Goal: Information Seeking & Learning: Learn about a topic

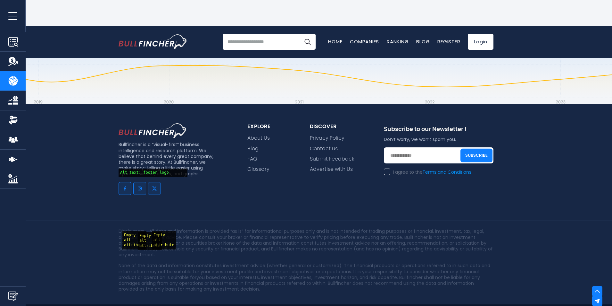
scroll to position [1007, 0]
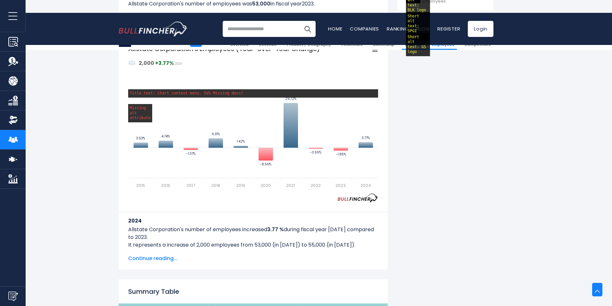
scroll to position [449, 0]
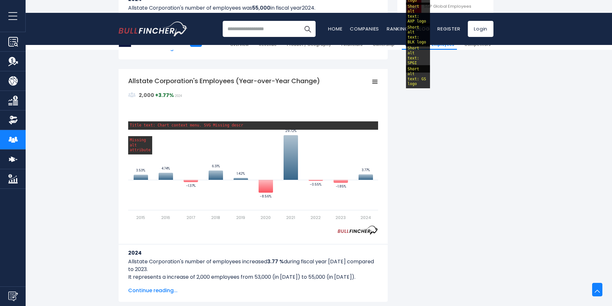
drag, startPoint x: 225, startPoint y: 146, endPoint x: 471, endPoint y: 129, distance: 246.2
click at [471, 129] on div "Allstate Corporation's Number of Employees Over the past 10 years (2015-2024): …" at bounding box center [306, 248] width 375 height 1019
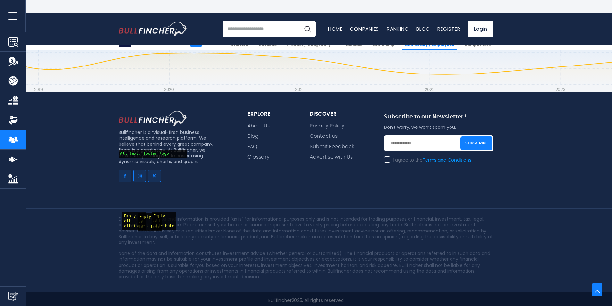
scroll to position [1252, 0]
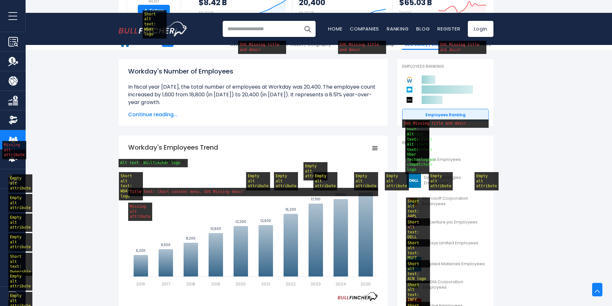
scroll to position [160, 0]
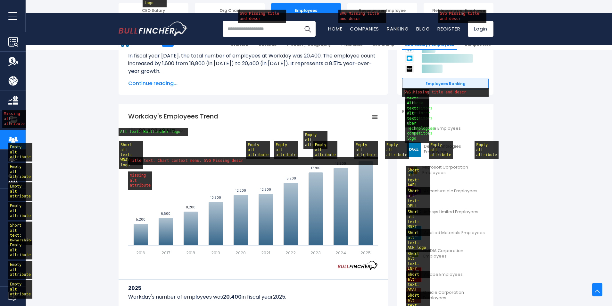
drag, startPoint x: 281, startPoint y: 185, endPoint x: 253, endPoint y: 140, distance: 53.2
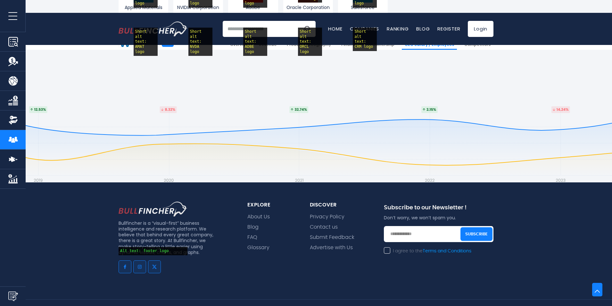
scroll to position [1247, 0]
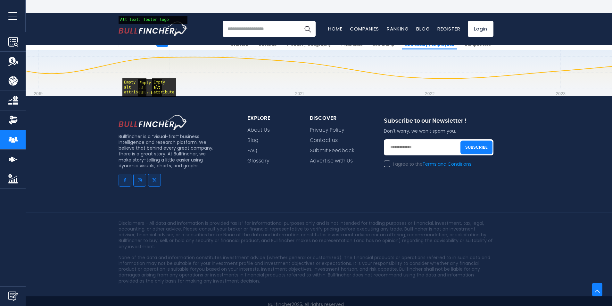
scroll to position [1204, 0]
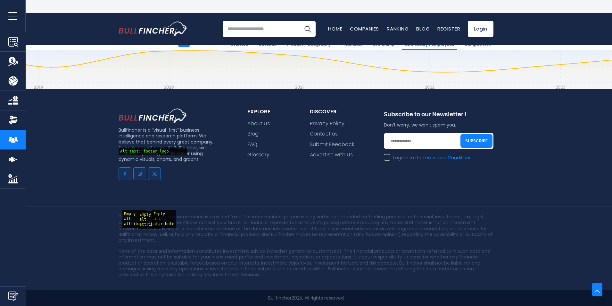
scroll to position [1253, 0]
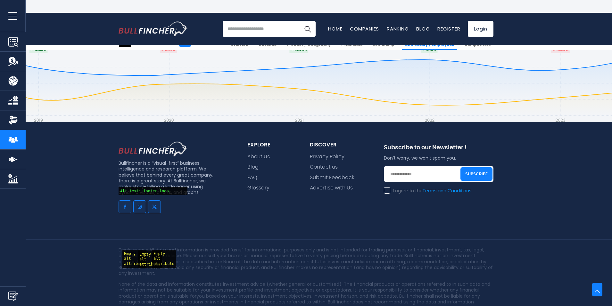
scroll to position [1253, 0]
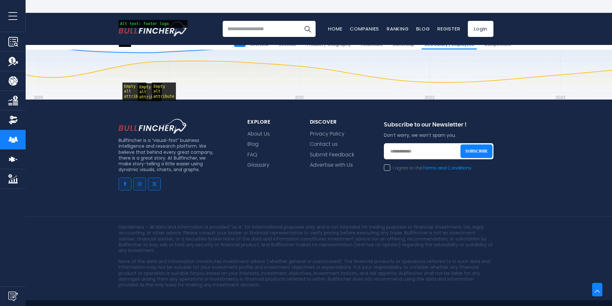
scroll to position [1229, 0]
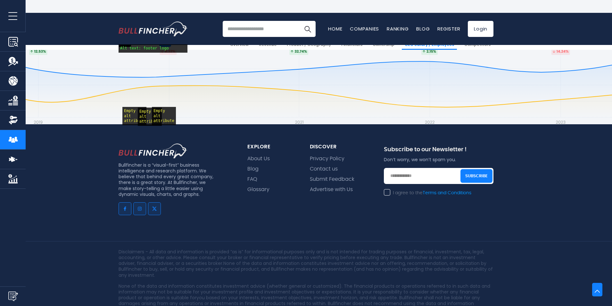
scroll to position [1119, 0]
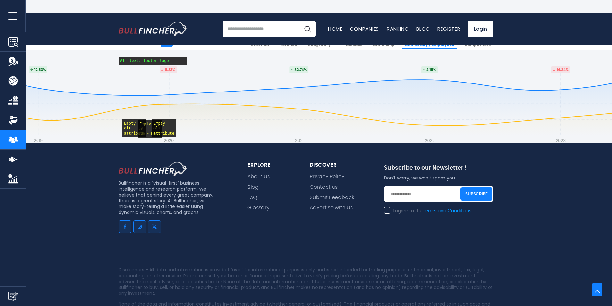
scroll to position [1252, 0]
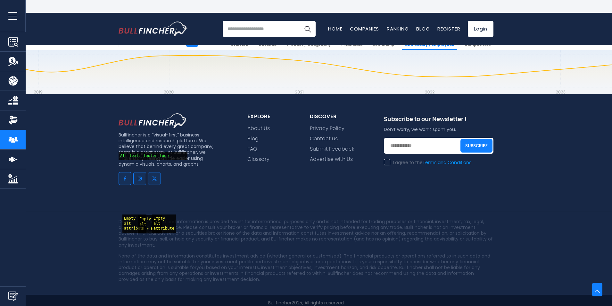
scroll to position [1248, 0]
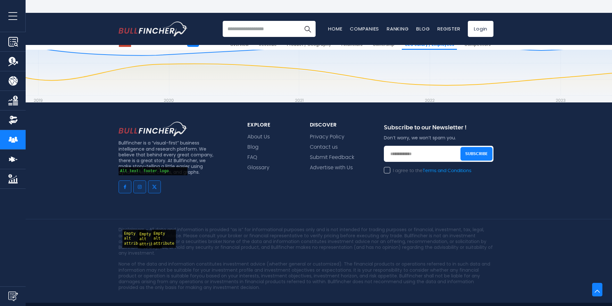
scroll to position [1734, 0]
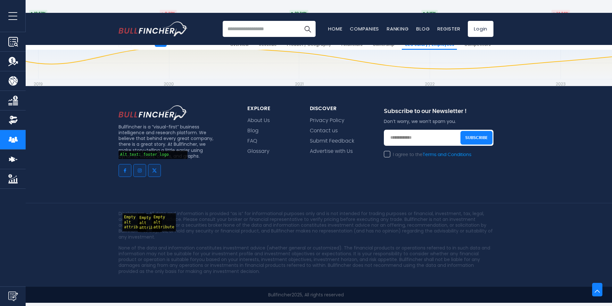
scroll to position [1248, 0]
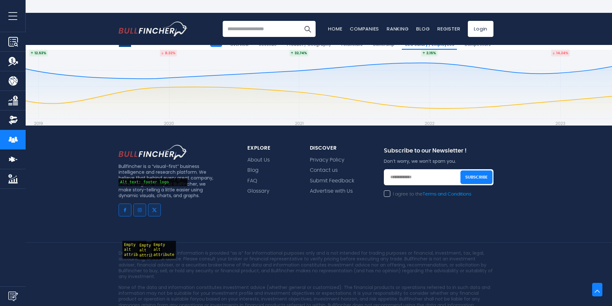
scroll to position [2349, 0]
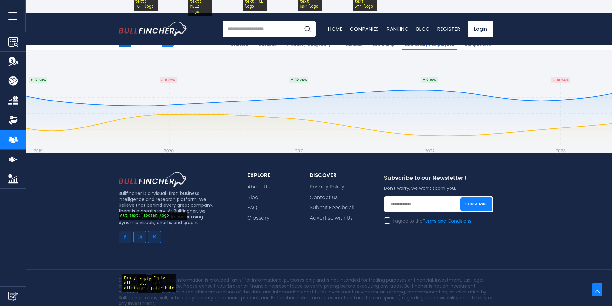
scroll to position [1253, 0]
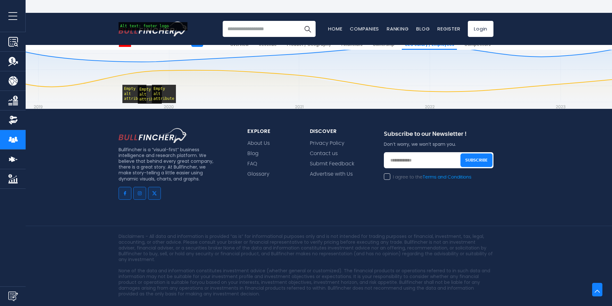
scroll to position [1195, 0]
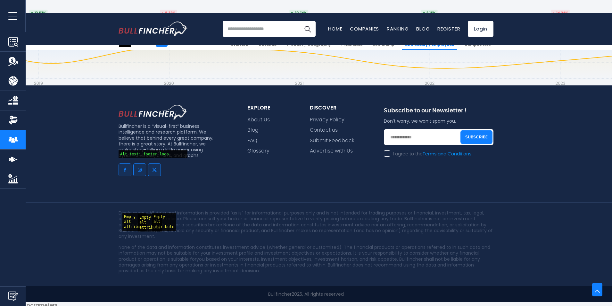
scroll to position [1253, 0]
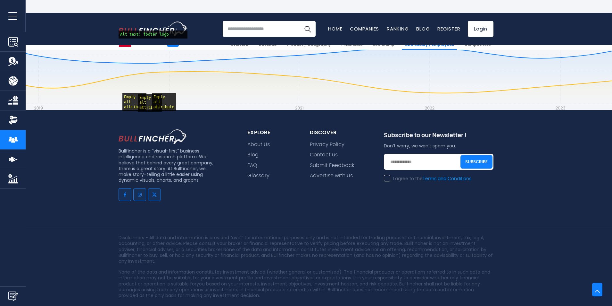
scroll to position [1252, 0]
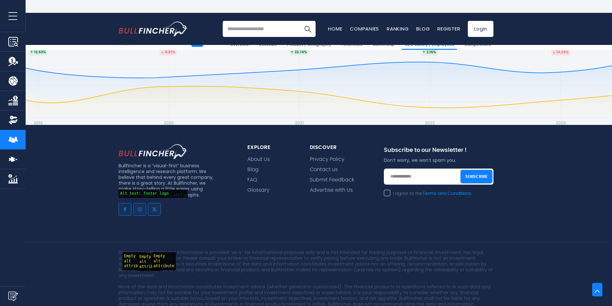
scroll to position [2297, 0]
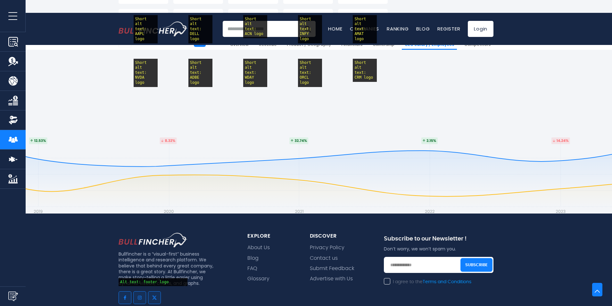
scroll to position [2118, 0]
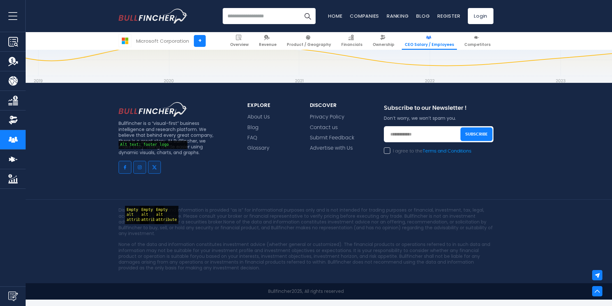
scroll to position [1199, 0]
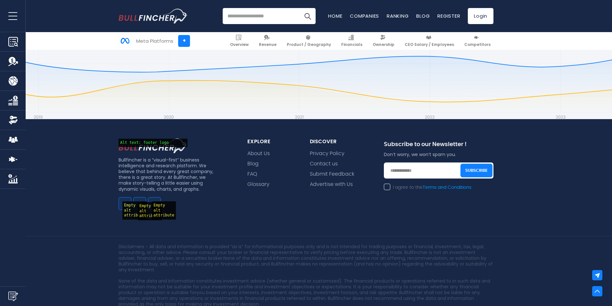
scroll to position [2045, 0]
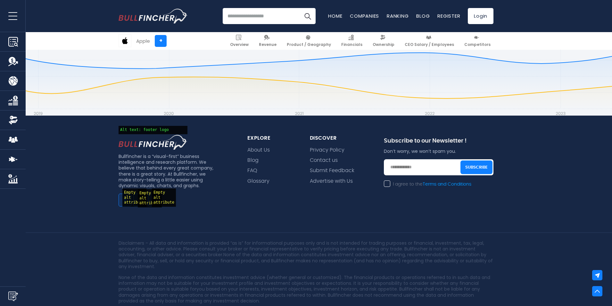
scroll to position [1977, 0]
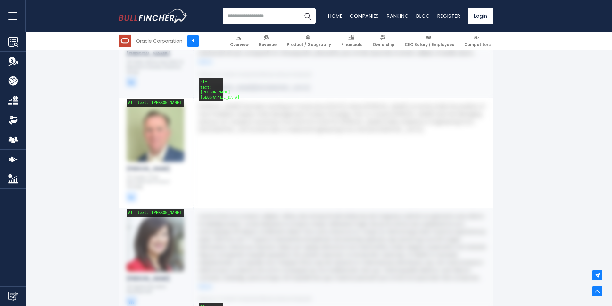
scroll to position [2276, 0]
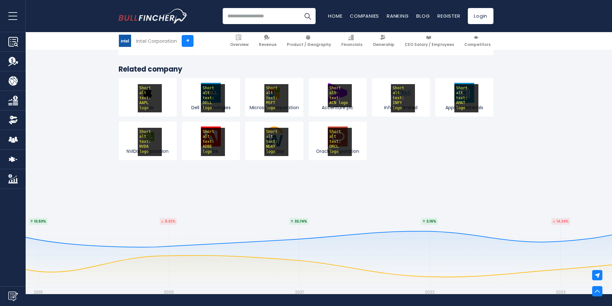
scroll to position [3591, 0]
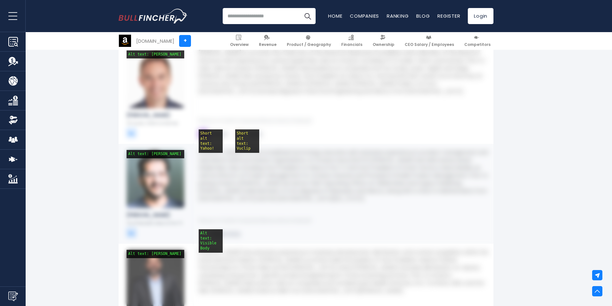
scroll to position [2116, 0]
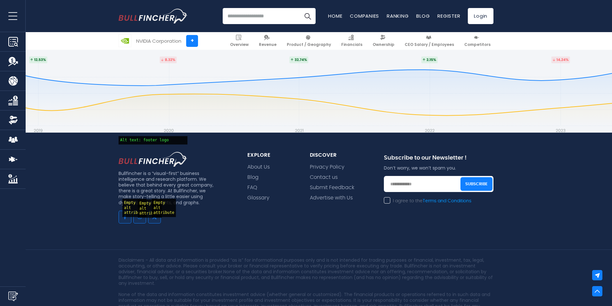
scroll to position [5183, 0]
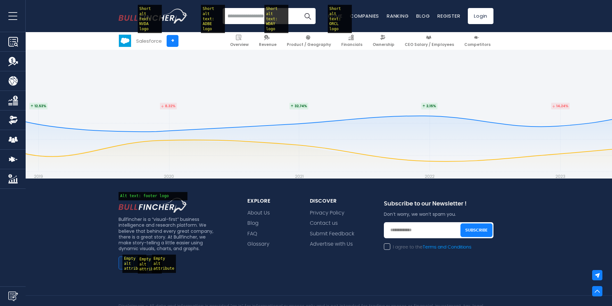
scroll to position [2404, 0]
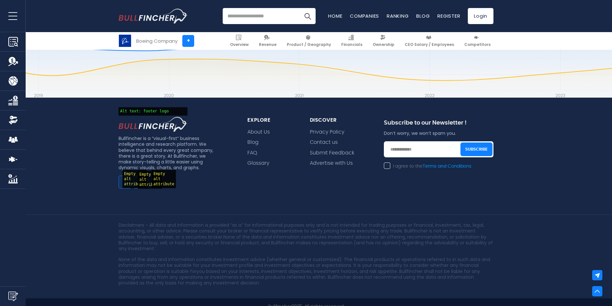
scroll to position [2174, 0]
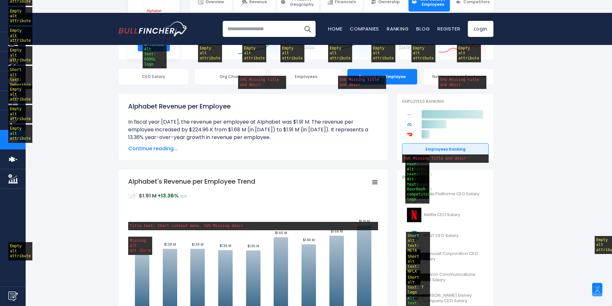
scroll to position [32, 0]
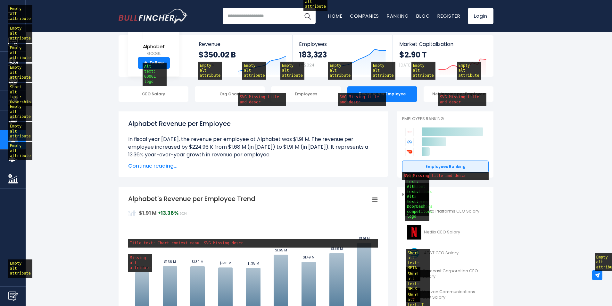
drag, startPoint x: 214, startPoint y: 98, endPoint x: 573, endPoint y: 101, distance: 358.8
click at [573, 101] on div "CEO Salary Org Chart Employees Revenue per Employee Net Income per Employee" at bounding box center [306, 93] width 612 height 15
drag, startPoint x: 210, startPoint y: 59, endPoint x: 571, endPoint y: 128, distance: 367.3
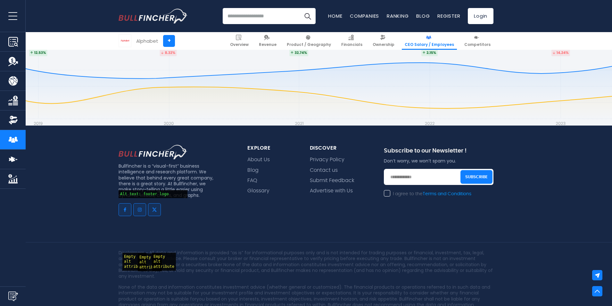
scroll to position [1193, 0]
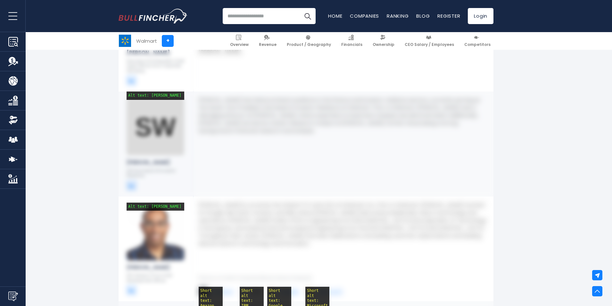
scroll to position [1539, 0]
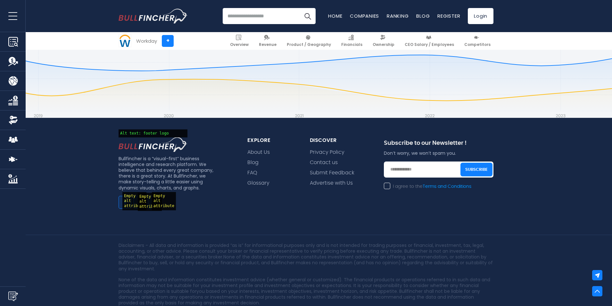
scroll to position [2610, 0]
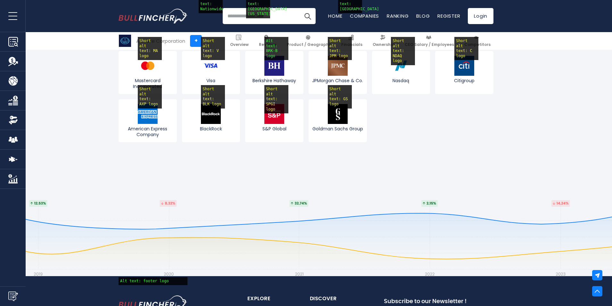
scroll to position [3014, 0]
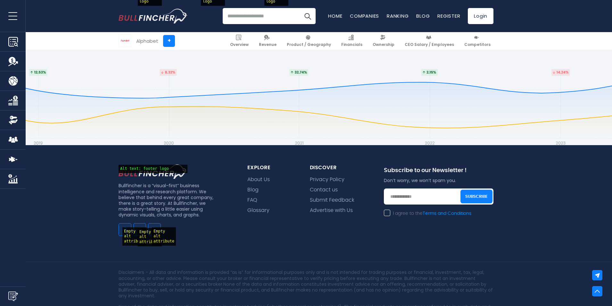
scroll to position [2557, 0]
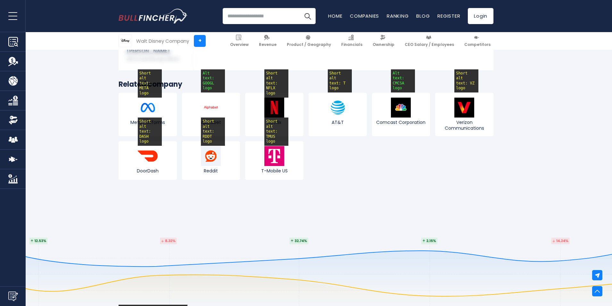
scroll to position [3110, 0]
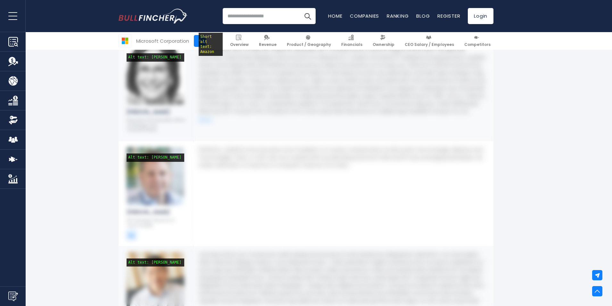
scroll to position [1699, 0]
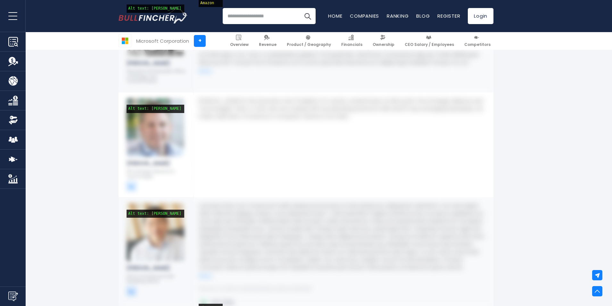
click at [141, 142] on img at bounding box center [156, 127] width 58 height 58
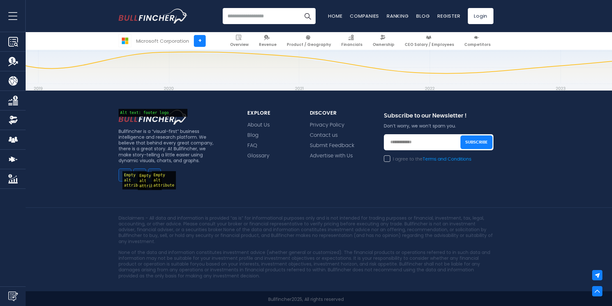
scroll to position [2798, 0]
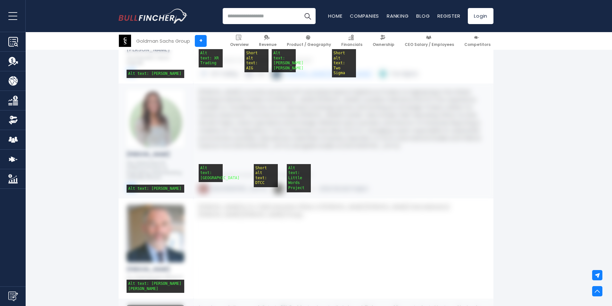
scroll to position [2533, 0]
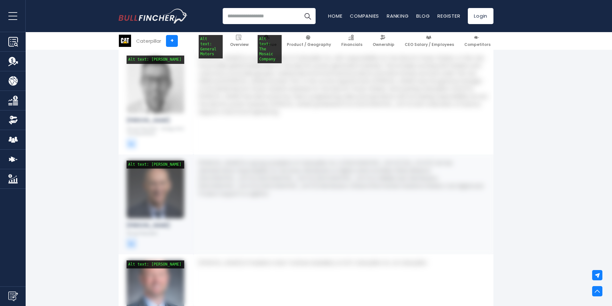
scroll to position [1731, 0]
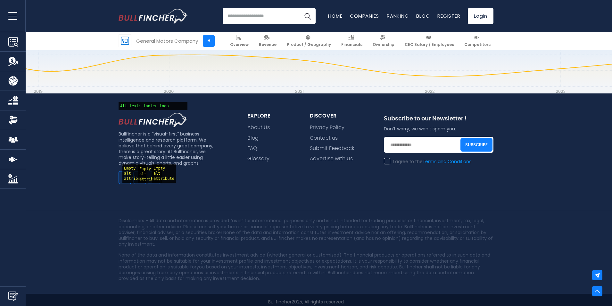
scroll to position [2677, 0]
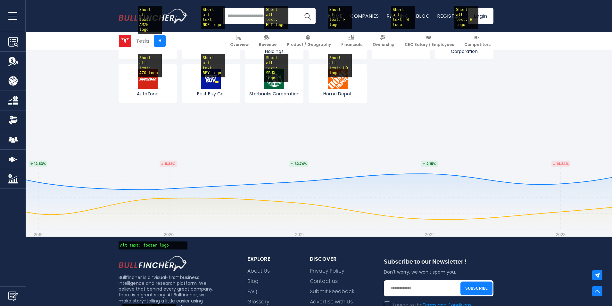
scroll to position [2063, 0]
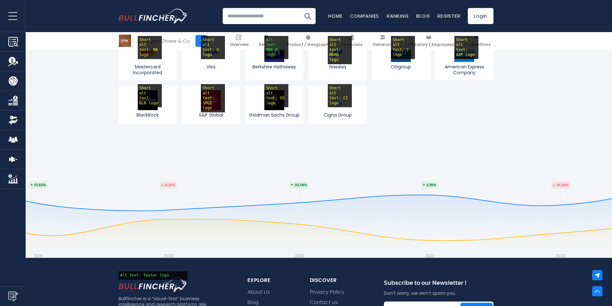
scroll to position [3046, 0]
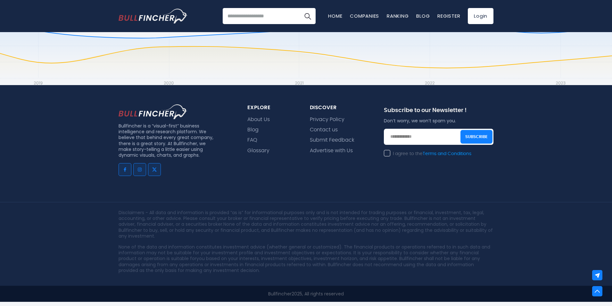
scroll to position [719, 0]
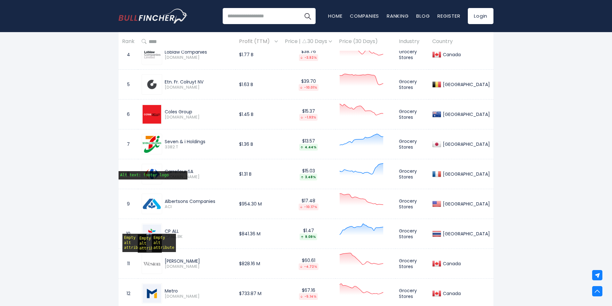
scroll to position [289, 0]
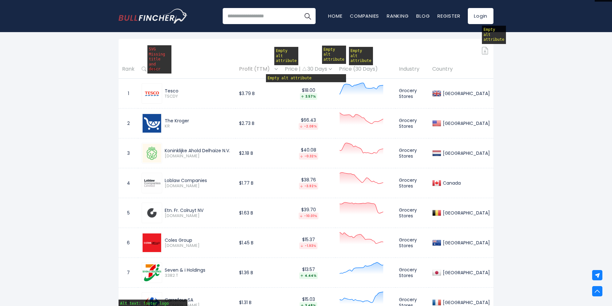
drag, startPoint x: 291, startPoint y: 106, endPoint x: 505, endPoint y: 135, distance: 215.8
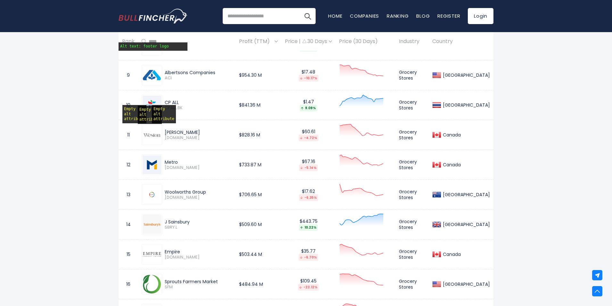
scroll to position [545, 0]
drag, startPoint x: 154, startPoint y: 113, endPoint x: 540, endPoint y: 146, distance: 386.8
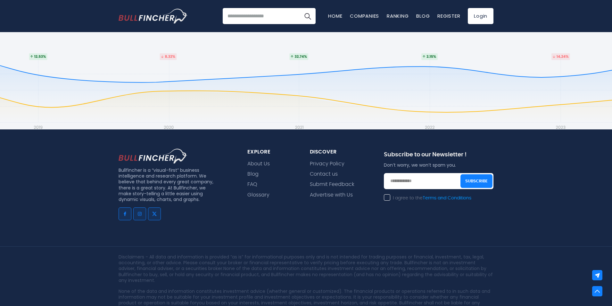
scroll to position [3075, 0]
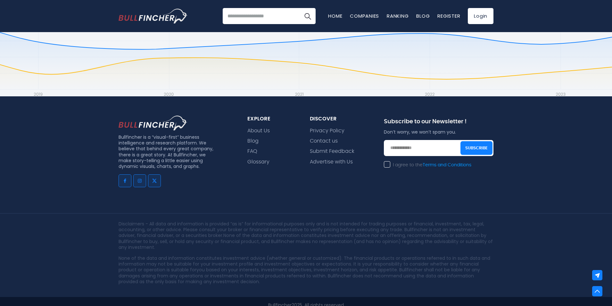
scroll to position [2694, 0]
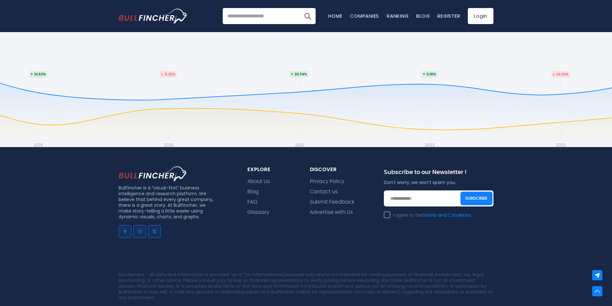
scroll to position [6395, 0]
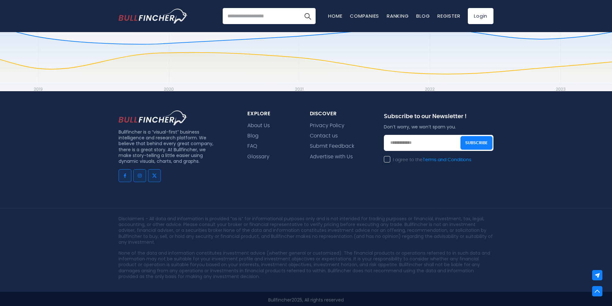
scroll to position [987, 0]
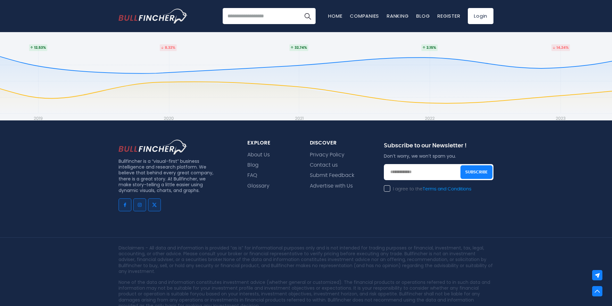
scroll to position [898, 0]
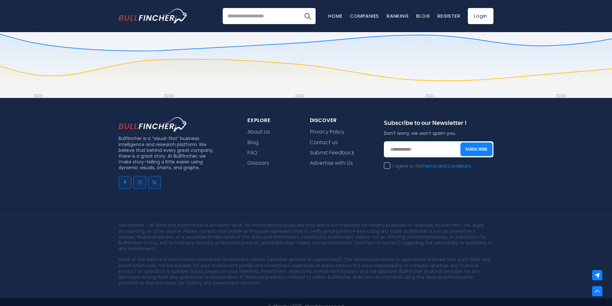
scroll to position [6400, 0]
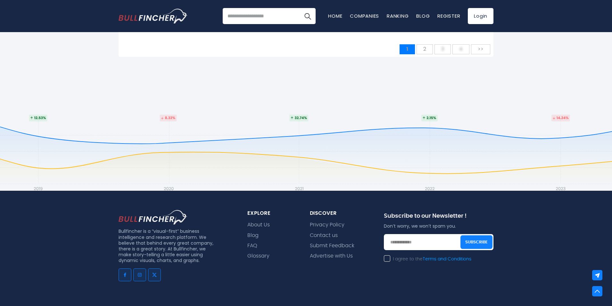
scroll to position [6400, 0]
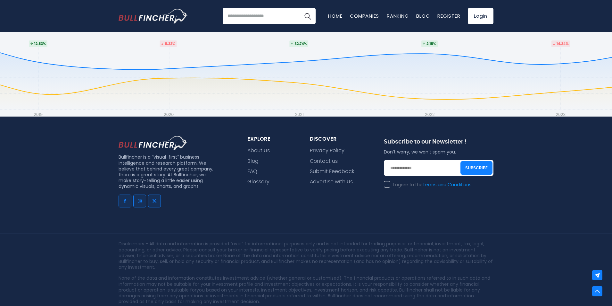
scroll to position [4747, 0]
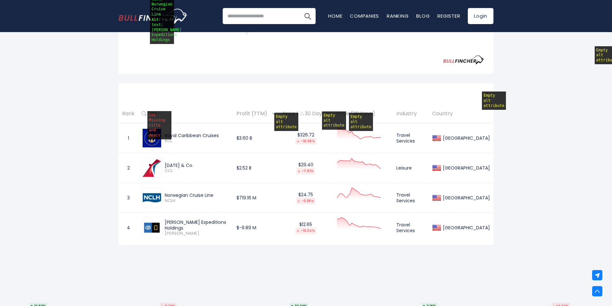
scroll to position [224, 0]
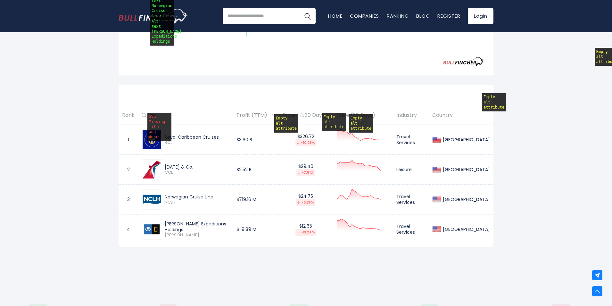
drag, startPoint x: 332, startPoint y: 138, endPoint x: 544, endPoint y: 153, distance: 211.8
click at [544, 153] on div "United States Entire World 30,364 North America United States 3,960 Canada 1,65…" at bounding box center [306, 47] width 612 height 461
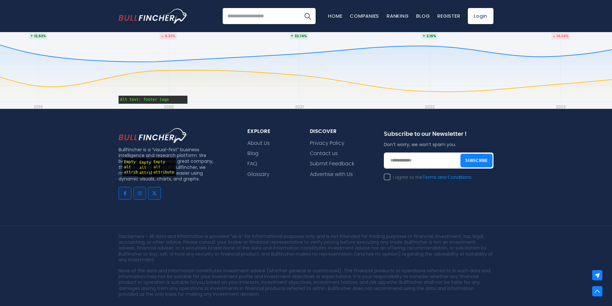
scroll to position [522, 0]
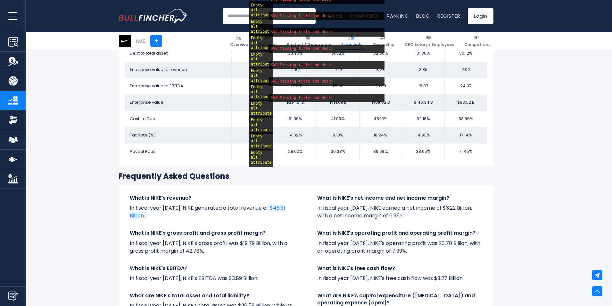
scroll to position [1314, 0]
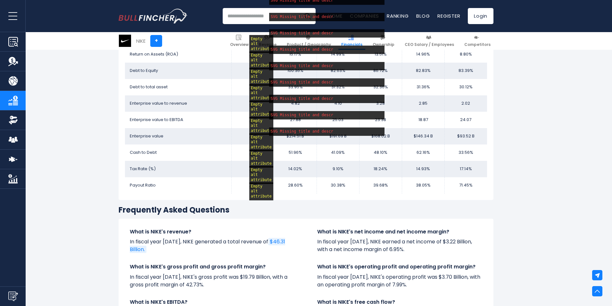
drag, startPoint x: 288, startPoint y: 176, endPoint x: 554, endPoint y: 144, distance: 267.3
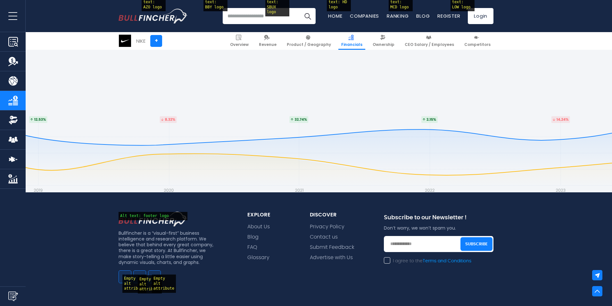
scroll to position [1969, 0]
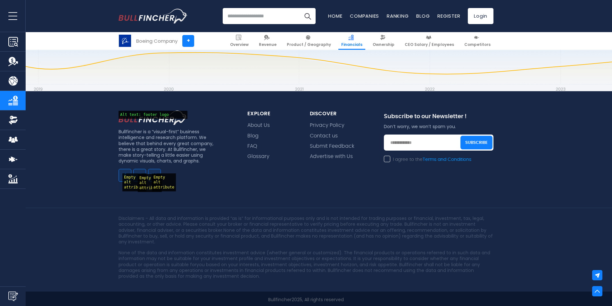
scroll to position [1565, 0]
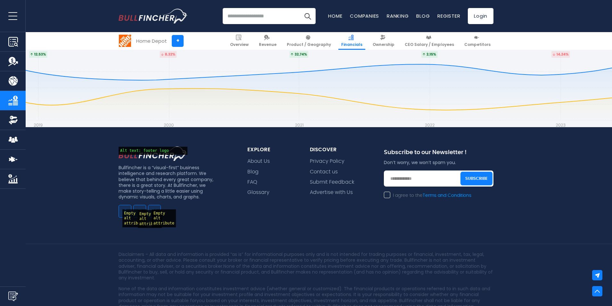
scroll to position [1984, 0]
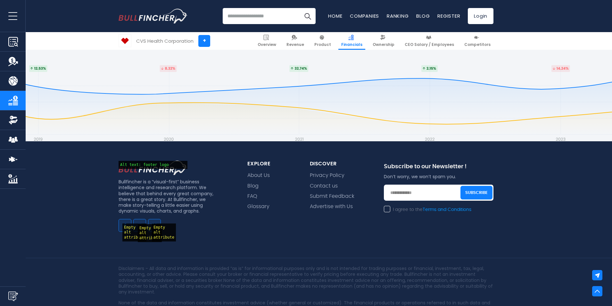
scroll to position [1829, 0]
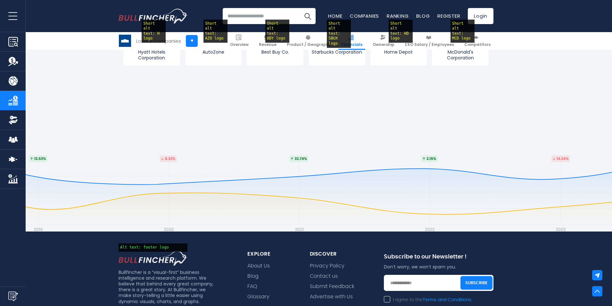
scroll to position [1826, 0]
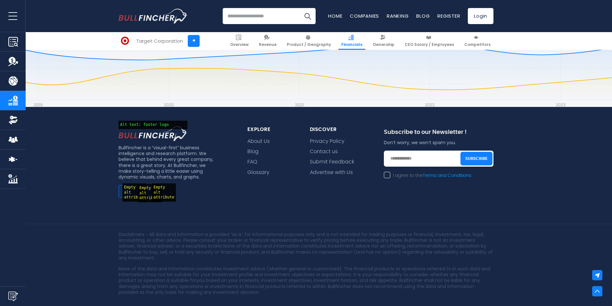
scroll to position [1741, 0]
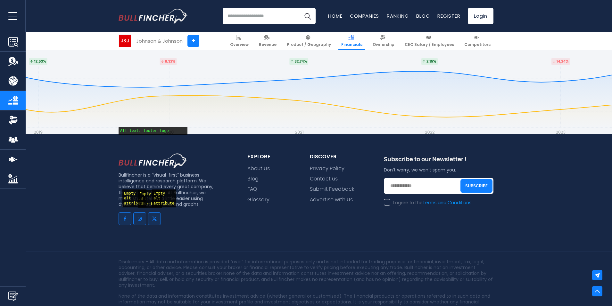
scroll to position [1987, 0]
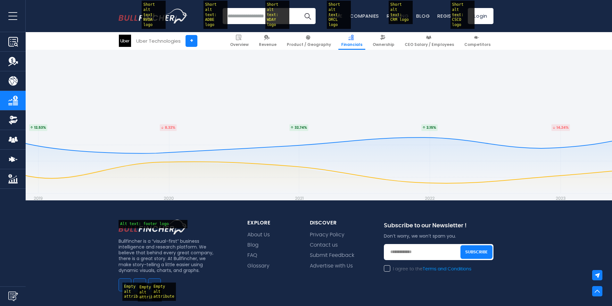
scroll to position [1817, 0]
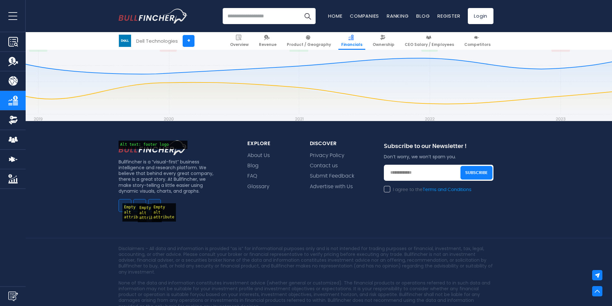
scroll to position [1817, 0]
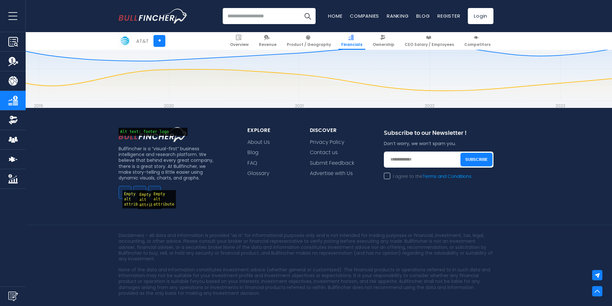
scroll to position [1795, 0]
